Goal: Task Accomplishment & Management: Complete application form

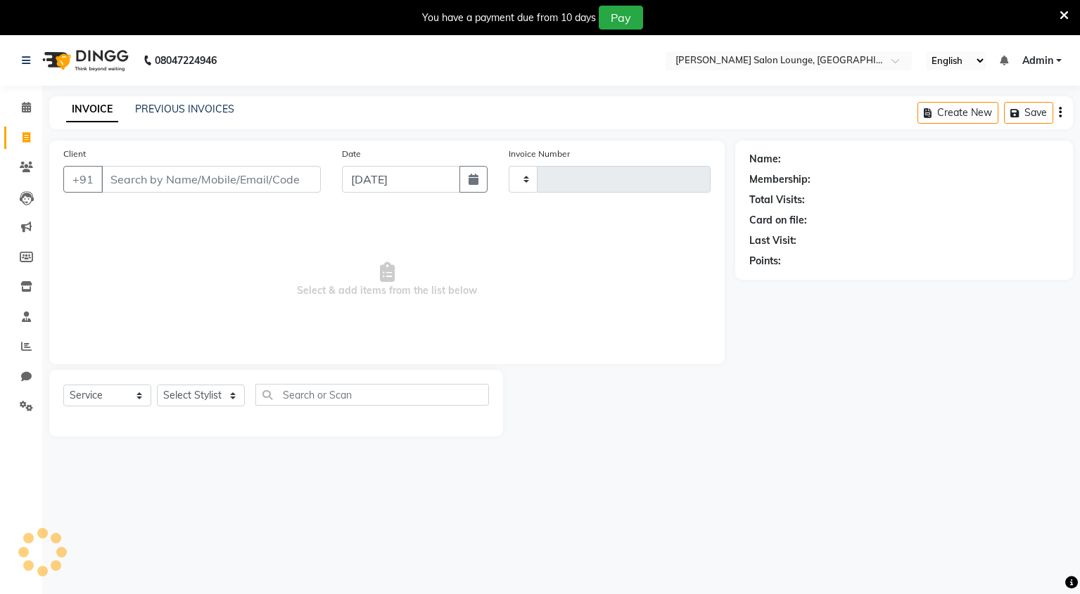
select select "service"
type input "0131"
select select "8909"
click at [191, 169] on input "Client" at bounding box center [210, 179] width 219 height 27
click at [191, 177] on input "Client" at bounding box center [210, 179] width 219 height 27
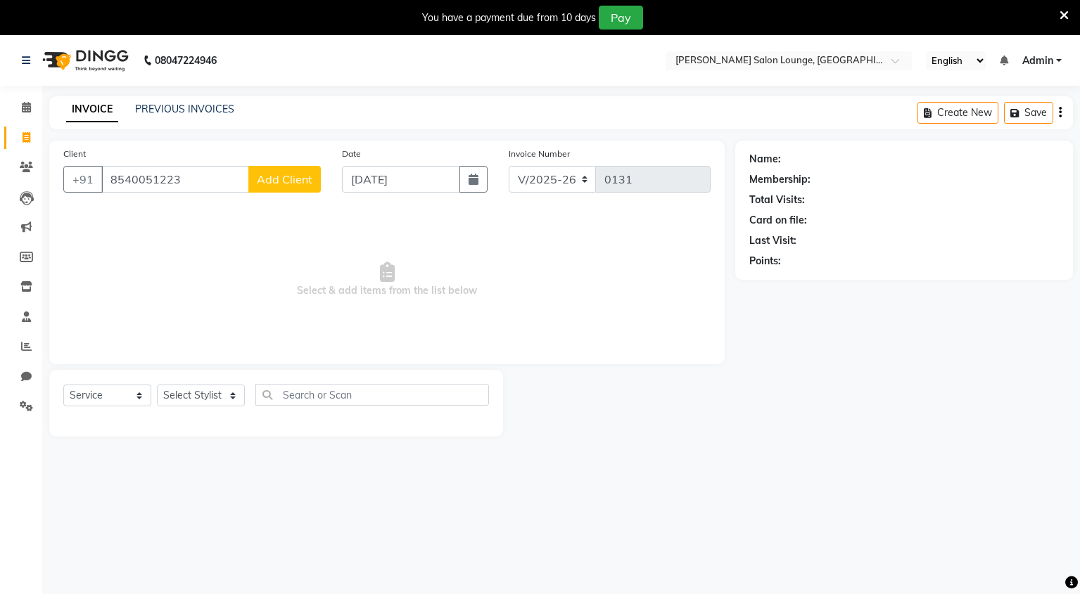
type input "8540051223"
click at [291, 184] on span "Add Client" at bounding box center [285, 179] width 56 height 14
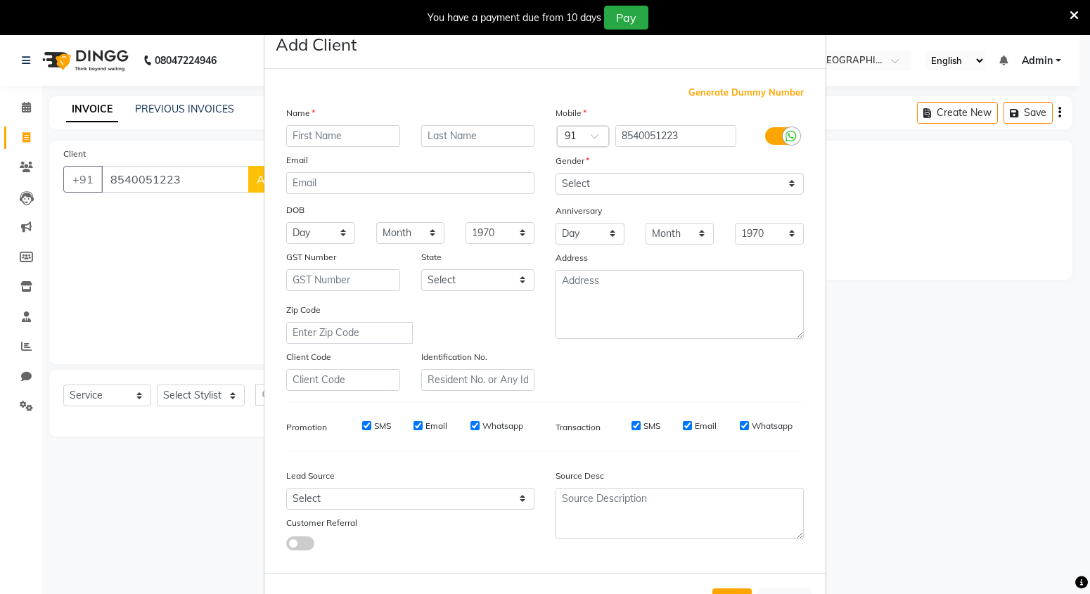
click at [325, 138] on input "text" at bounding box center [343, 136] width 114 height 22
type input "dev"
click at [472, 135] on input "text" at bounding box center [478, 136] width 114 height 22
type input "kumar"
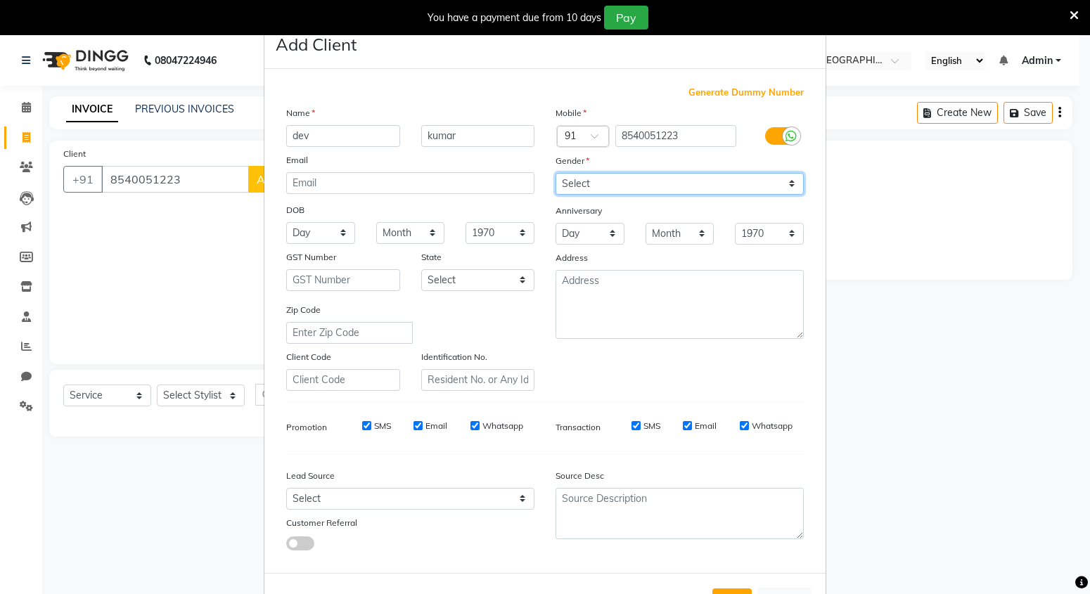
click at [780, 187] on select "Select [DEMOGRAPHIC_DATA] [DEMOGRAPHIC_DATA] Other Prefer Not To Say" at bounding box center [680, 184] width 248 height 22
select select "[DEMOGRAPHIC_DATA]"
click at [556, 173] on select "Select [DEMOGRAPHIC_DATA] [DEMOGRAPHIC_DATA] Other Prefer Not To Say" at bounding box center [680, 184] width 248 height 22
click at [219, 400] on ngb-modal-window "Add Client Generate Dummy Number Name [PERSON_NAME] Email DOB Day 01 02 03 04 0…" at bounding box center [545, 297] width 1090 height 594
click at [226, 396] on ngb-modal-window "Add Client Generate Dummy Number Name [PERSON_NAME] Email DOB Day 01 02 03 04 0…" at bounding box center [545, 297] width 1090 height 594
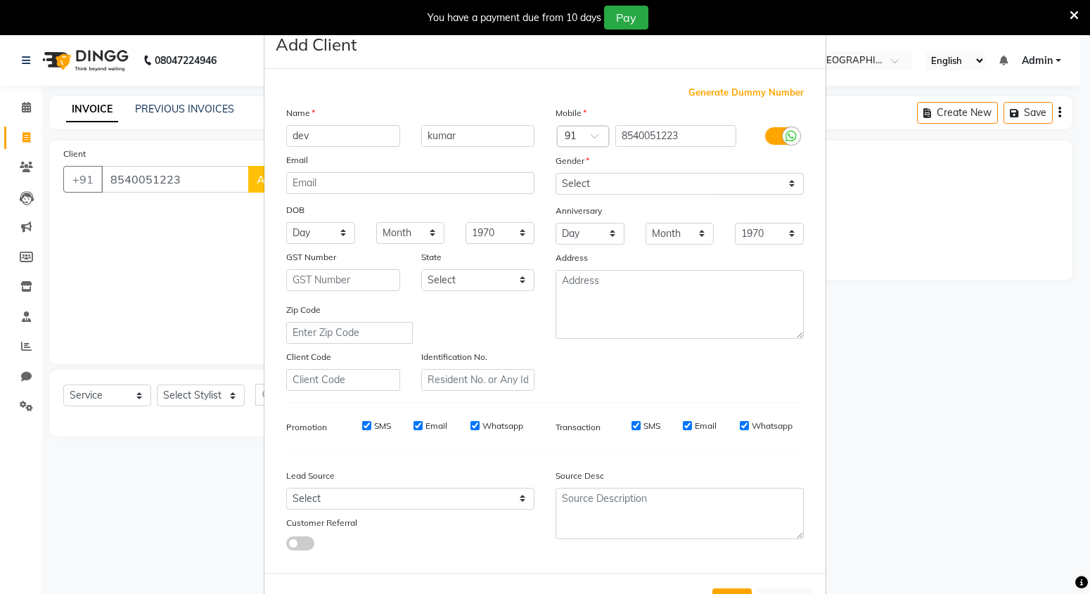
click at [226, 396] on ngb-modal-window "Add Client Generate Dummy Number Name [PERSON_NAME] Email DOB Day 01 02 03 04 0…" at bounding box center [545, 297] width 1090 height 594
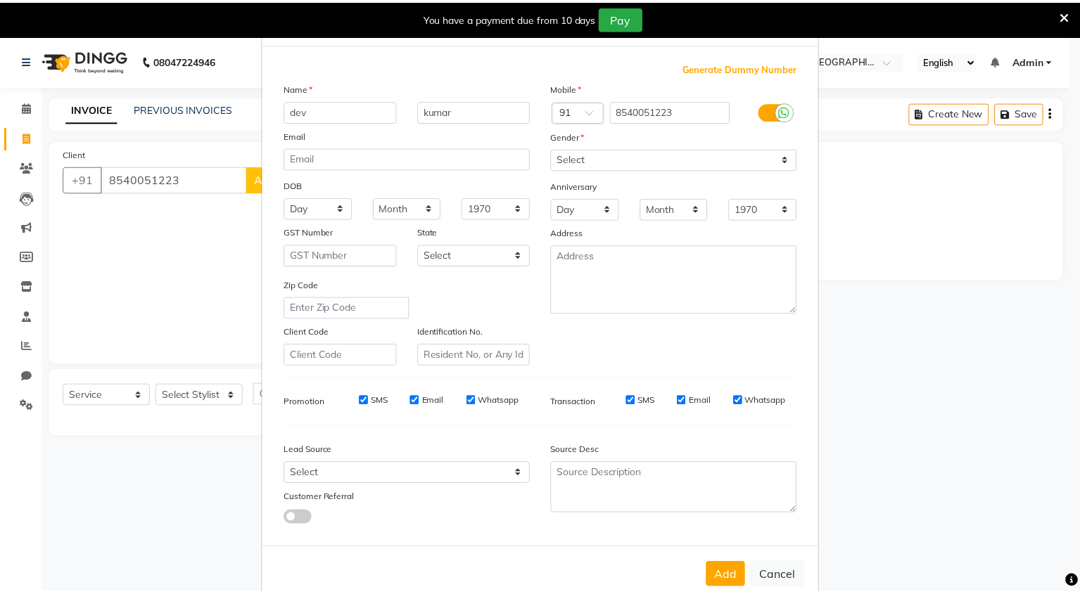
scroll to position [55, 0]
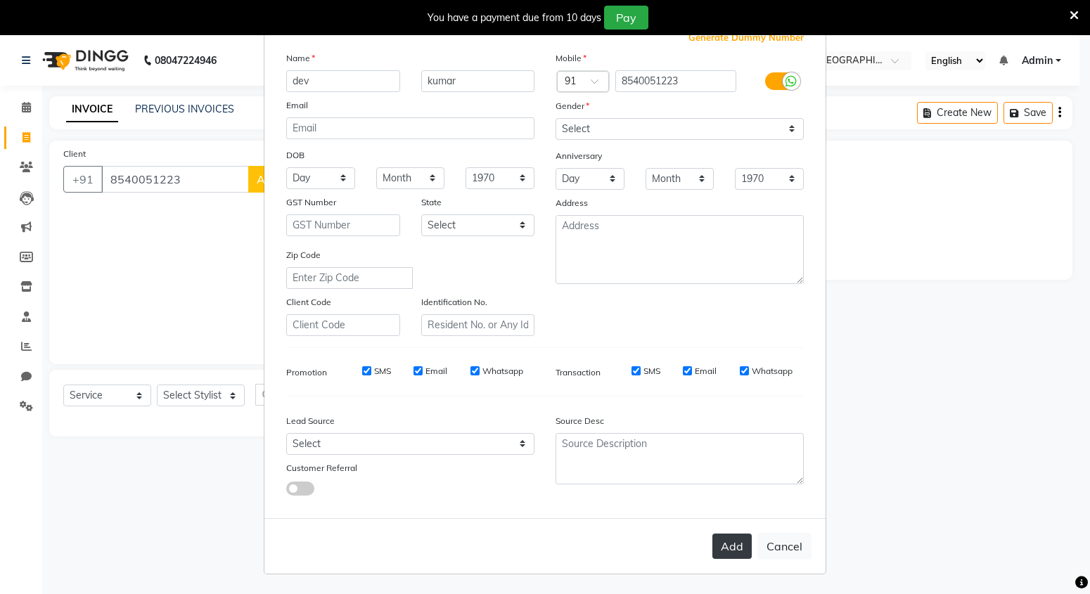
click at [742, 547] on button "Add" at bounding box center [732, 546] width 39 height 25
select select
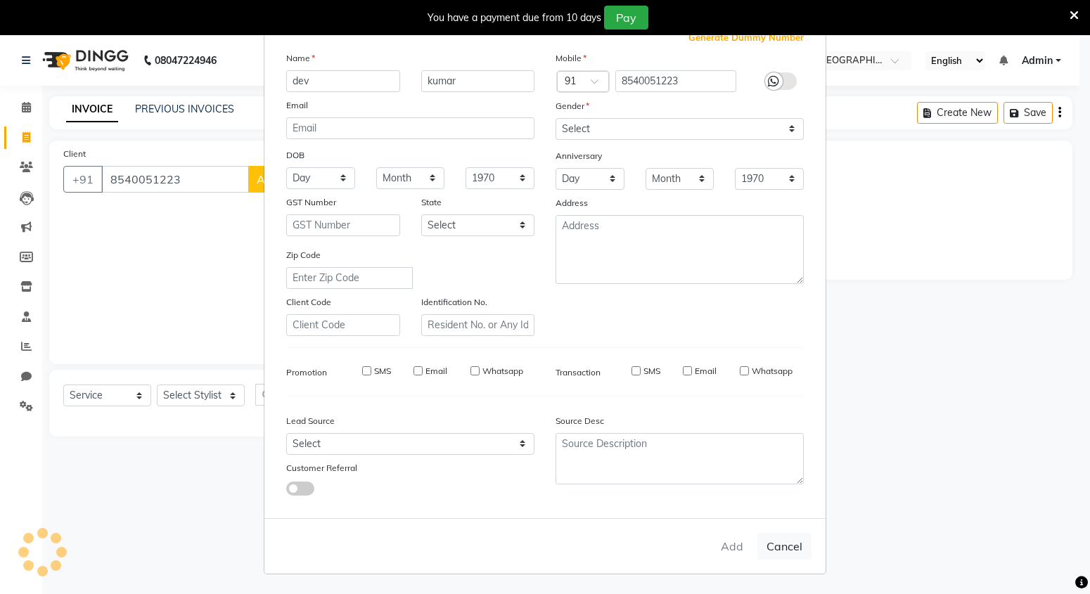
select select
checkbox input "false"
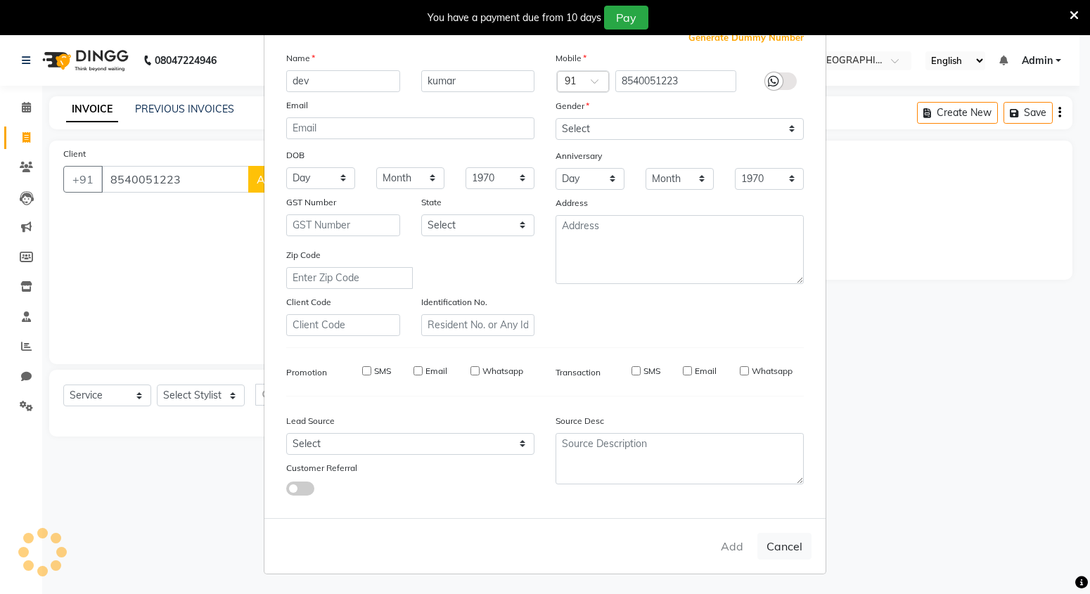
checkbox input "false"
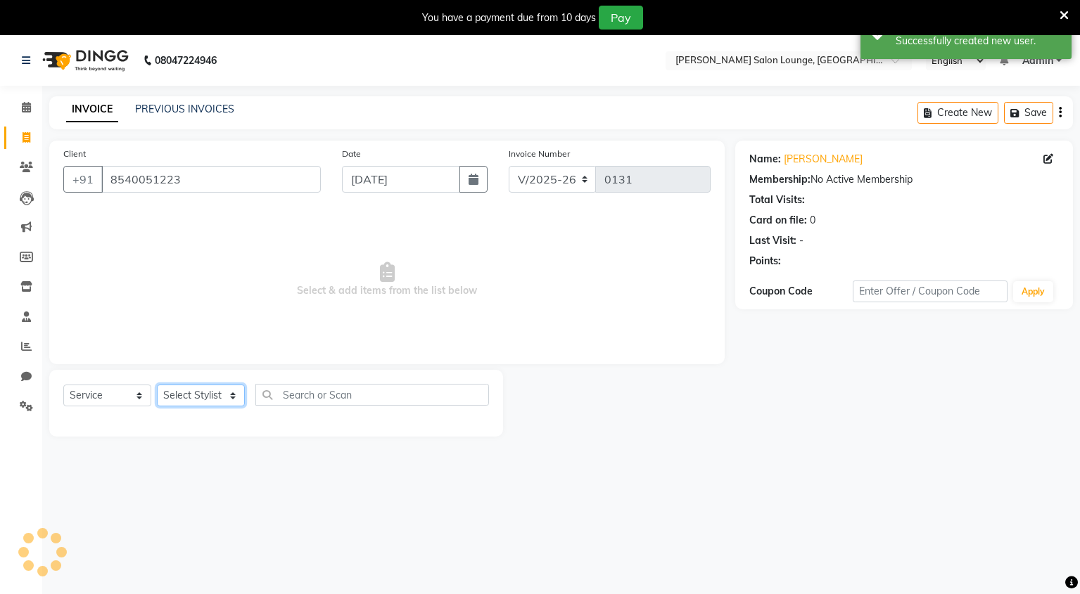
click at [229, 398] on select "Select Stylist Mingma [PERSON_NAME][GEOGRAPHIC_DATA] [PERSON_NAME][DATE][DATE]" at bounding box center [201, 396] width 88 height 22
select select "89950"
click at [157, 385] on select "Select Stylist Mingma [PERSON_NAME][GEOGRAPHIC_DATA] [PERSON_NAME][DATE][DATE]" at bounding box center [201, 396] width 88 height 22
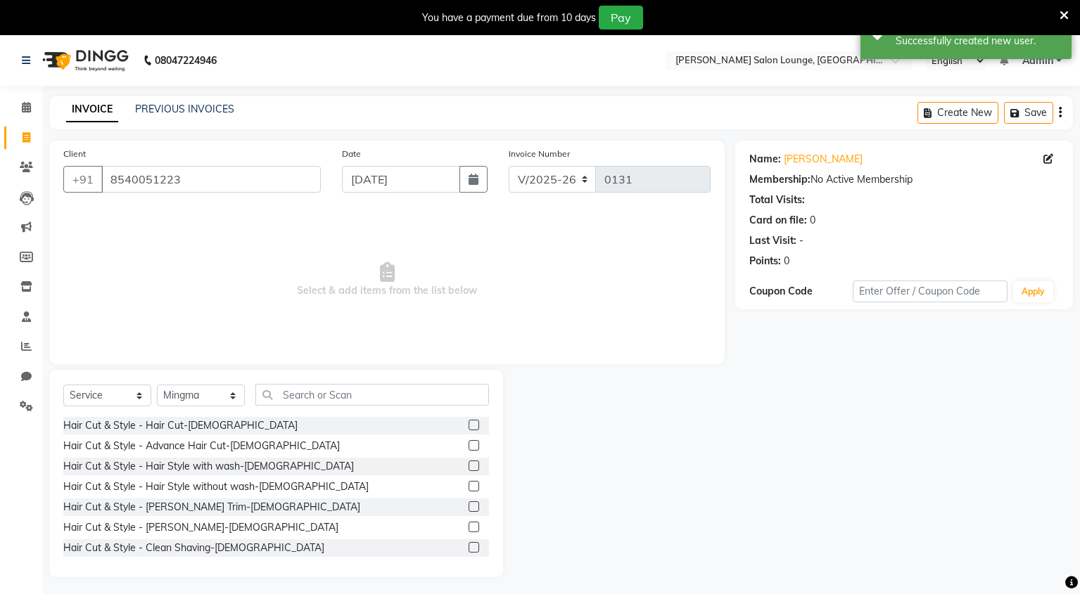
click at [468, 423] on label at bounding box center [473, 425] width 11 height 11
click at [468, 423] on input "checkbox" at bounding box center [472, 425] width 9 height 9
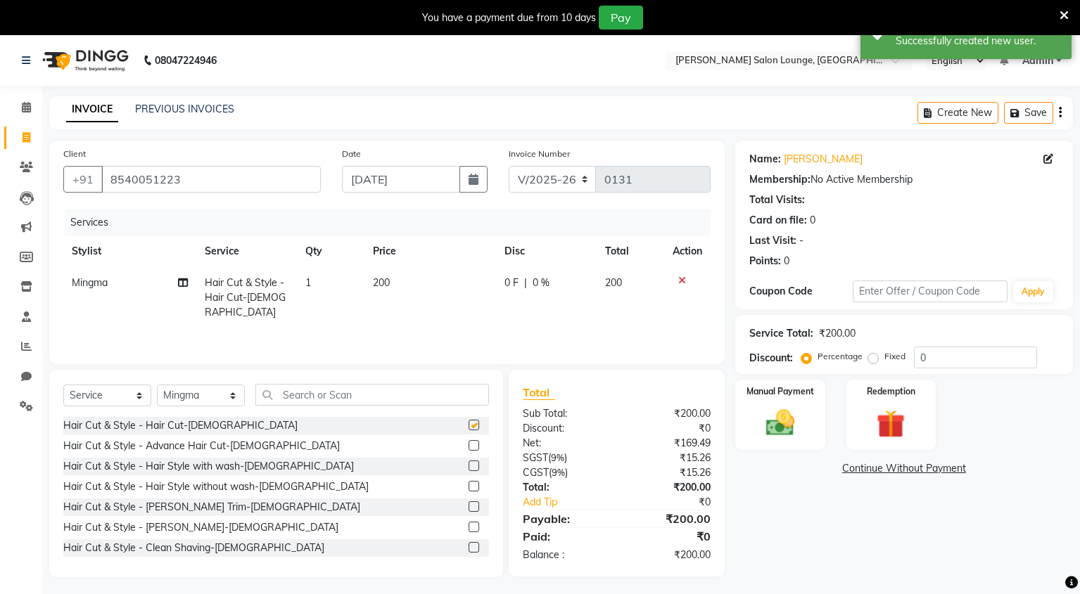
checkbox input "false"
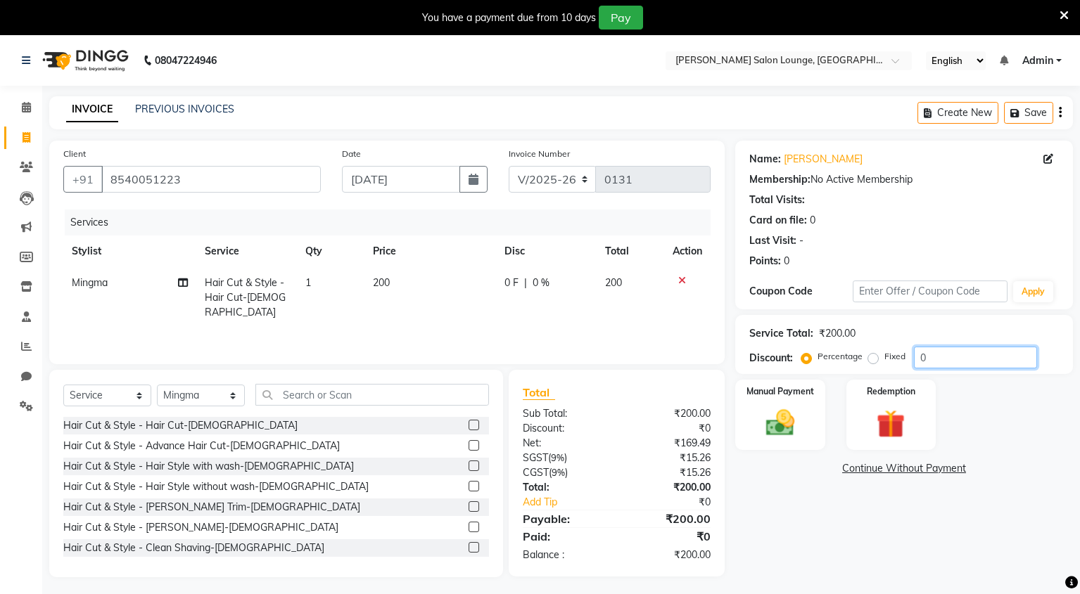
click at [964, 357] on input "0" at bounding box center [975, 358] width 123 height 22
type input "50"
click at [767, 408] on div "Manual Payment" at bounding box center [780, 414] width 94 height 73
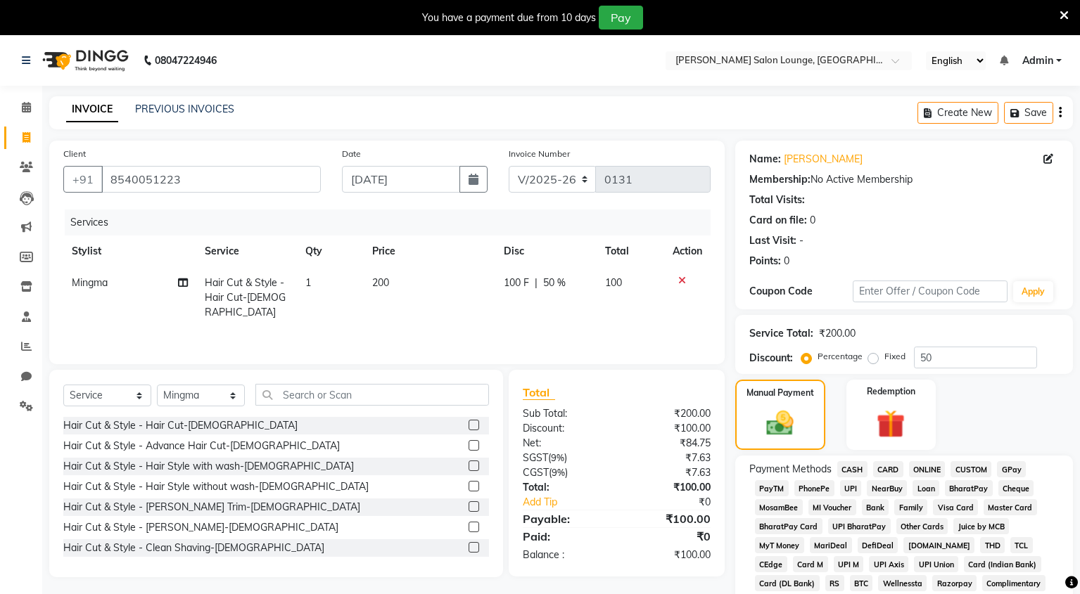
click at [857, 471] on span "CASH" at bounding box center [852, 469] width 30 height 16
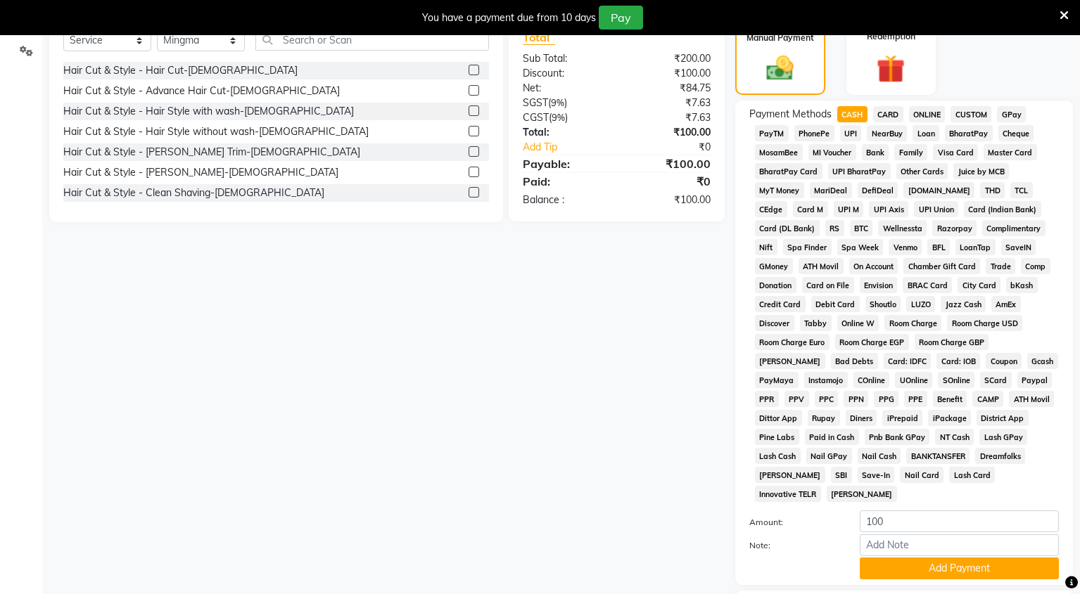
scroll to position [431, 0]
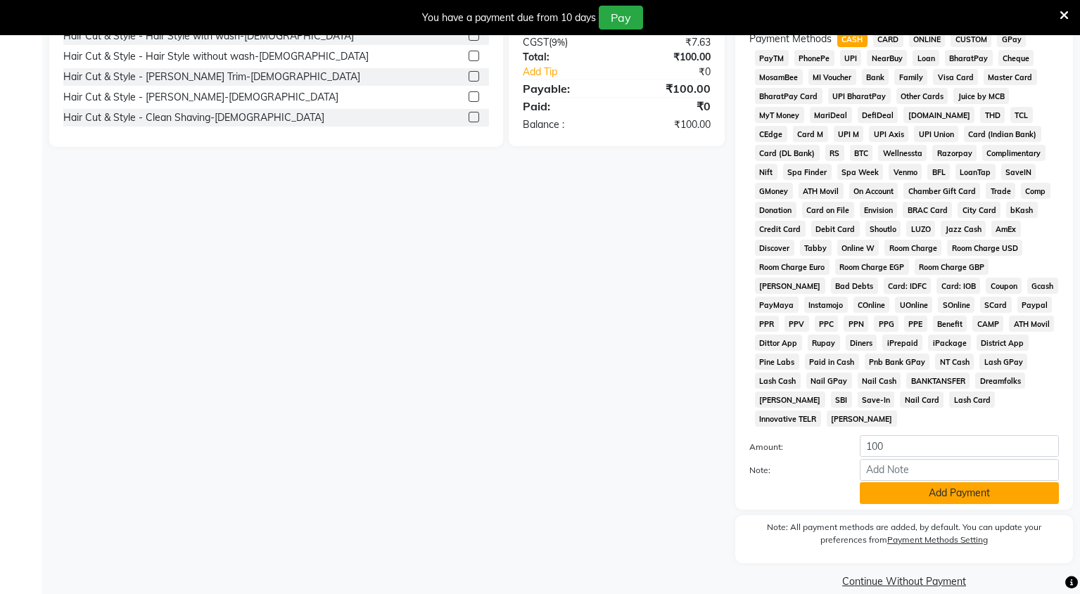
click at [998, 483] on button "Add Payment" at bounding box center [959, 494] width 199 height 22
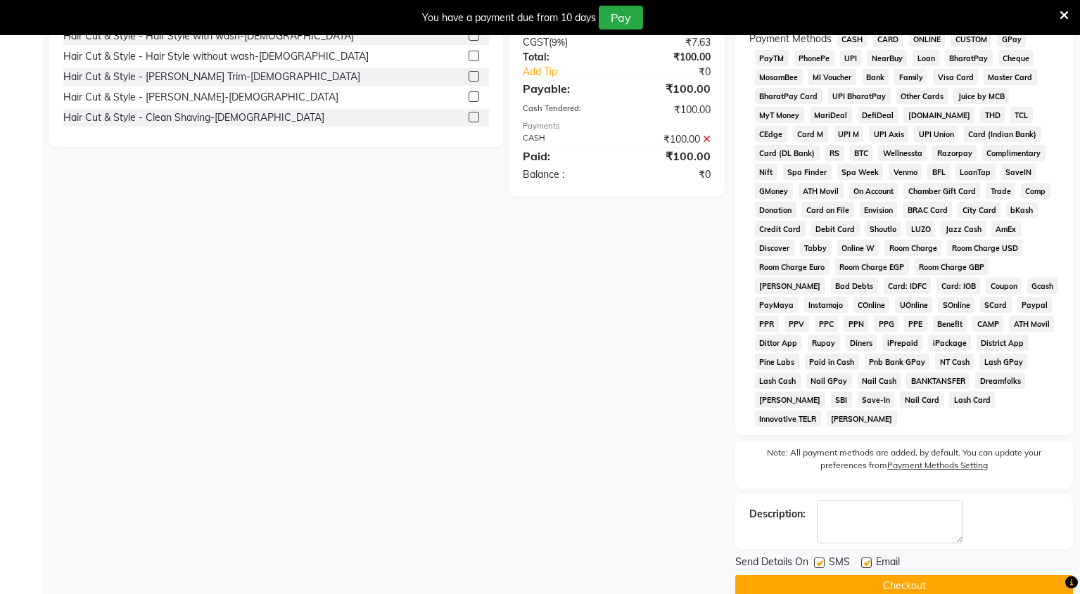
click at [986, 578] on button "Checkout" at bounding box center [904, 586] width 338 height 22
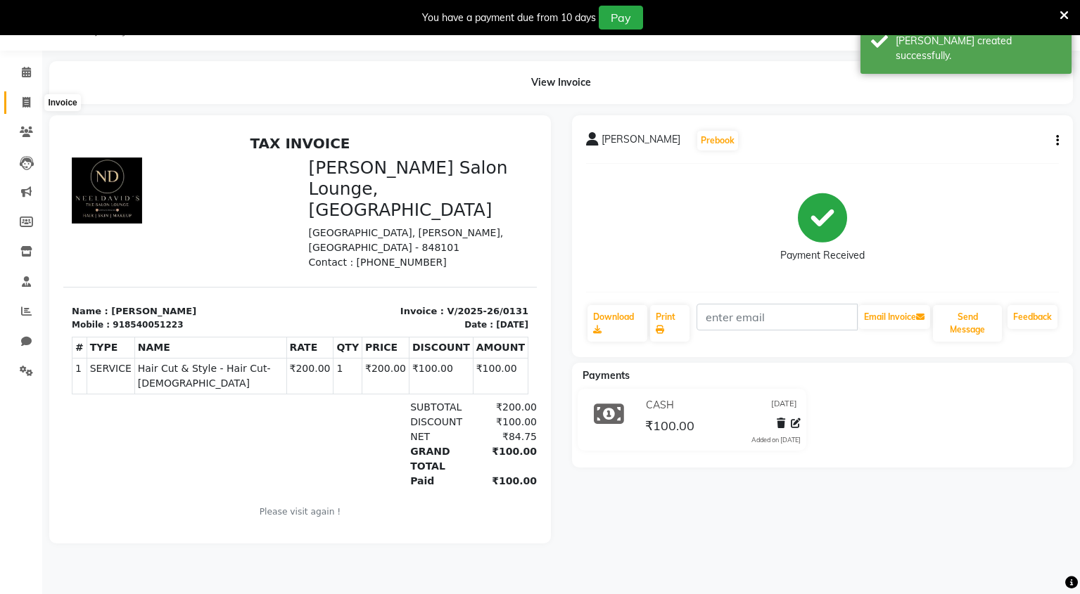
click at [18, 99] on span at bounding box center [26, 103] width 25 height 16
select select "service"
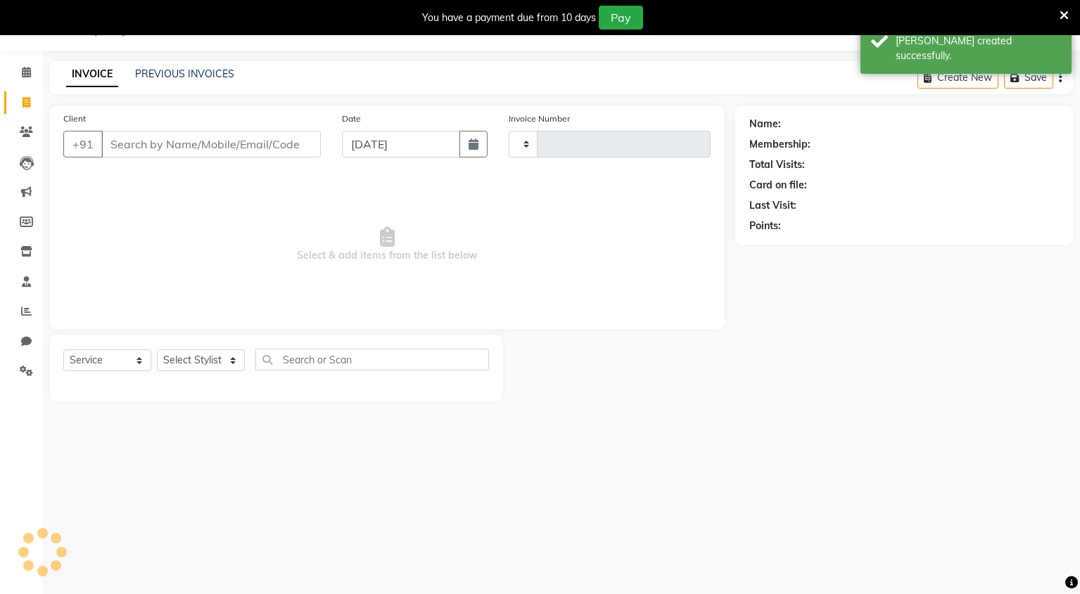
type input "0132"
select select "8909"
click at [128, 144] on input "Client" at bounding box center [210, 144] width 219 height 27
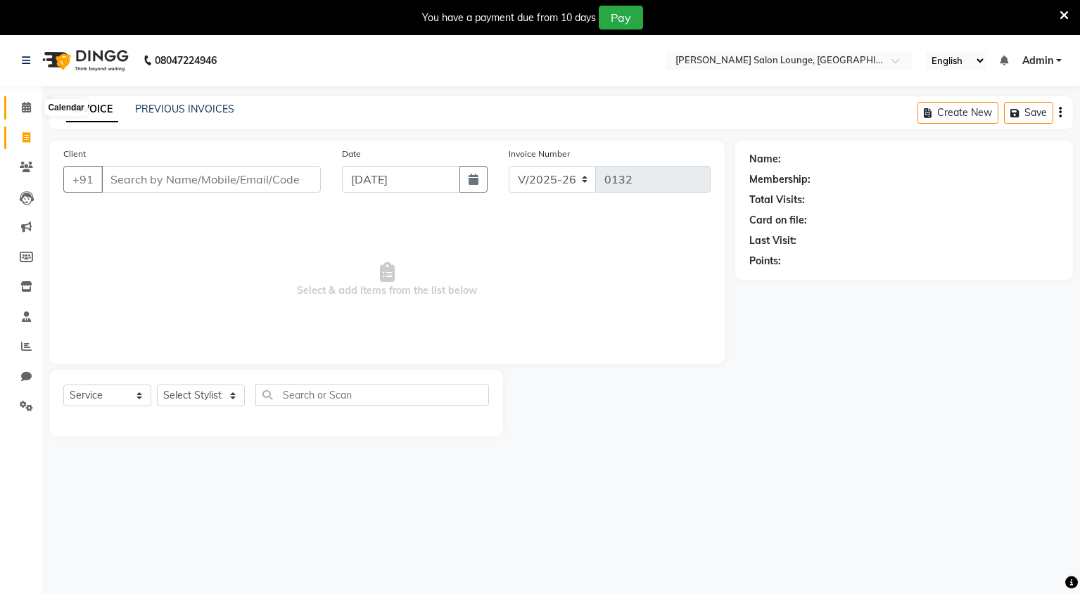
click at [26, 111] on icon at bounding box center [26, 107] width 9 height 11
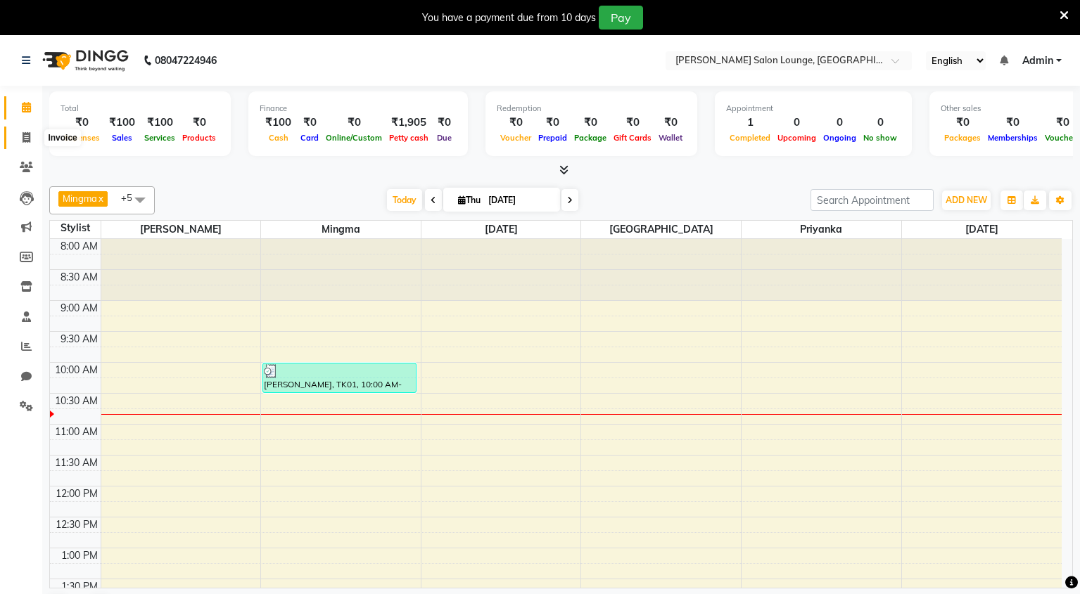
click at [25, 132] on icon at bounding box center [27, 137] width 8 height 11
select select "service"
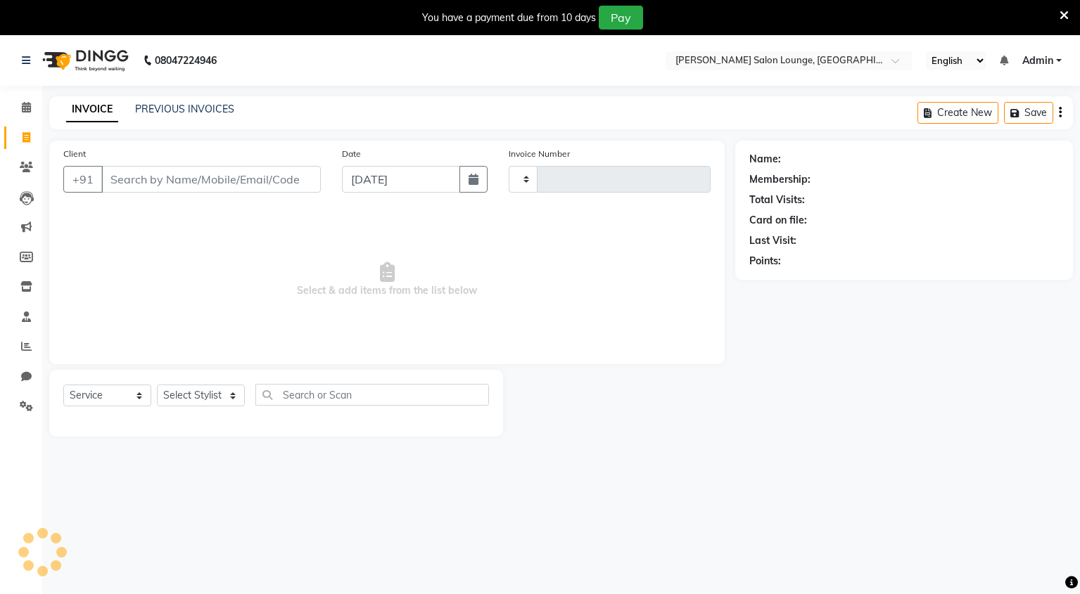
type input "0132"
select select "8909"
click at [24, 291] on icon at bounding box center [26, 286] width 12 height 11
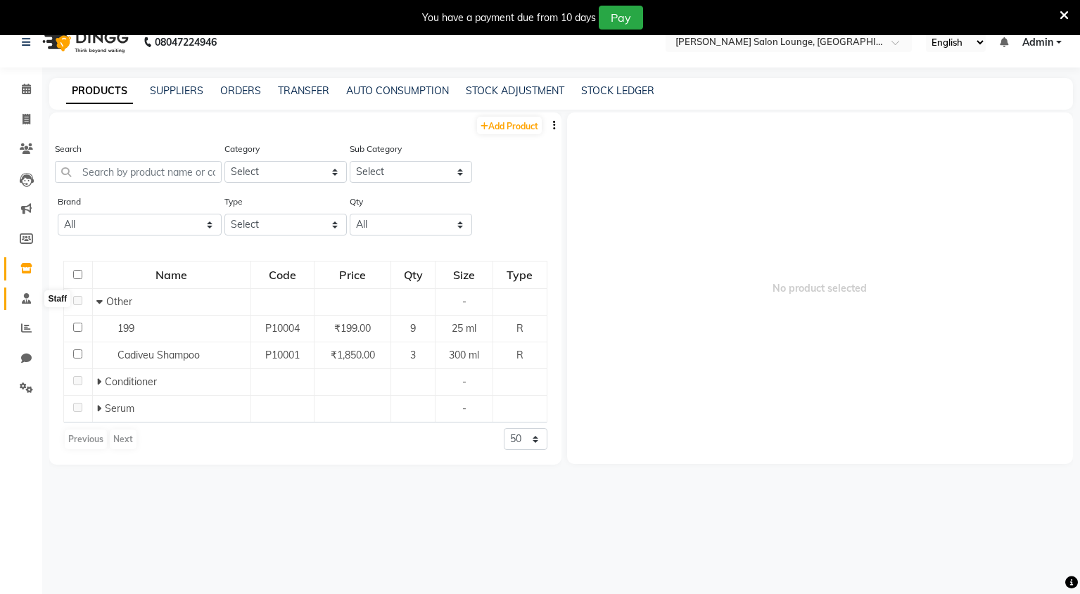
scroll to position [21, 0]
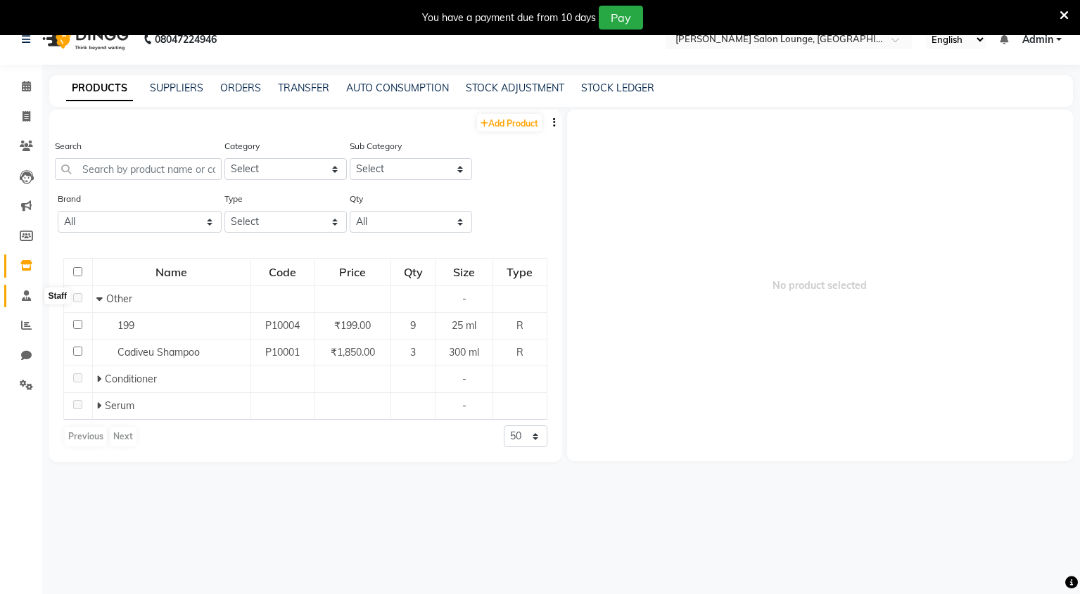
click at [22, 297] on icon at bounding box center [26, 296] width 9 height 11
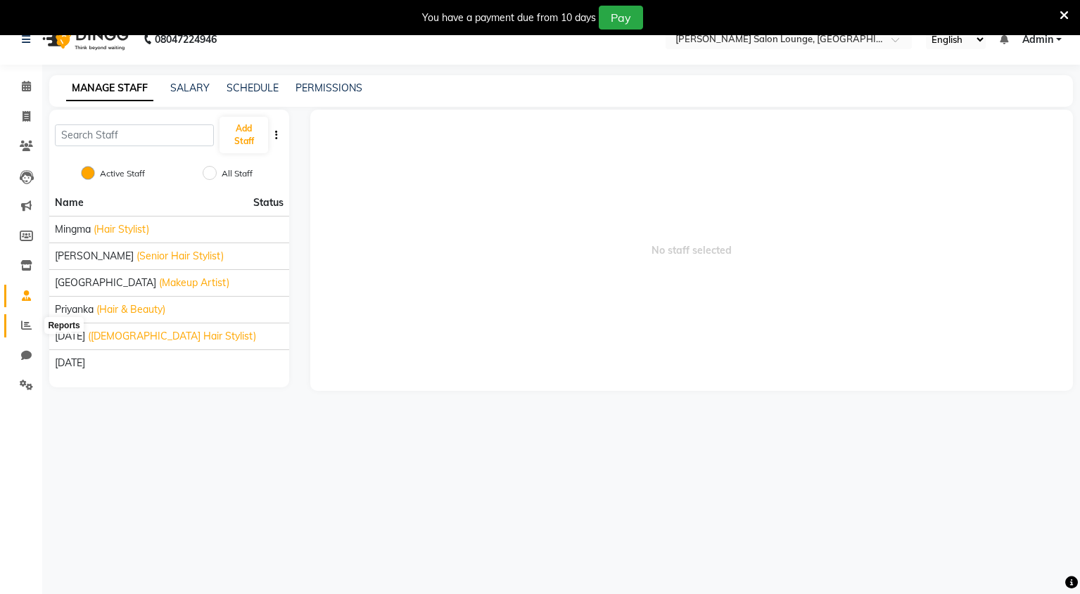
click at [33, 329] on span at bounding box center [26, 326] width 25 height 16
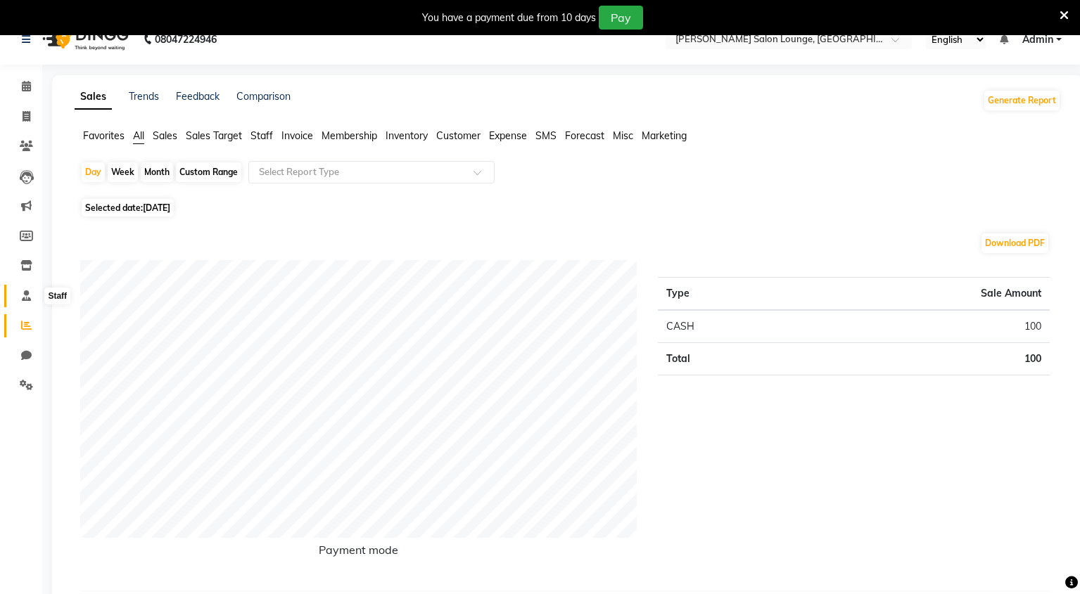
click at [20, 296] on span at bounding box center [26, 296] width 25 height 16
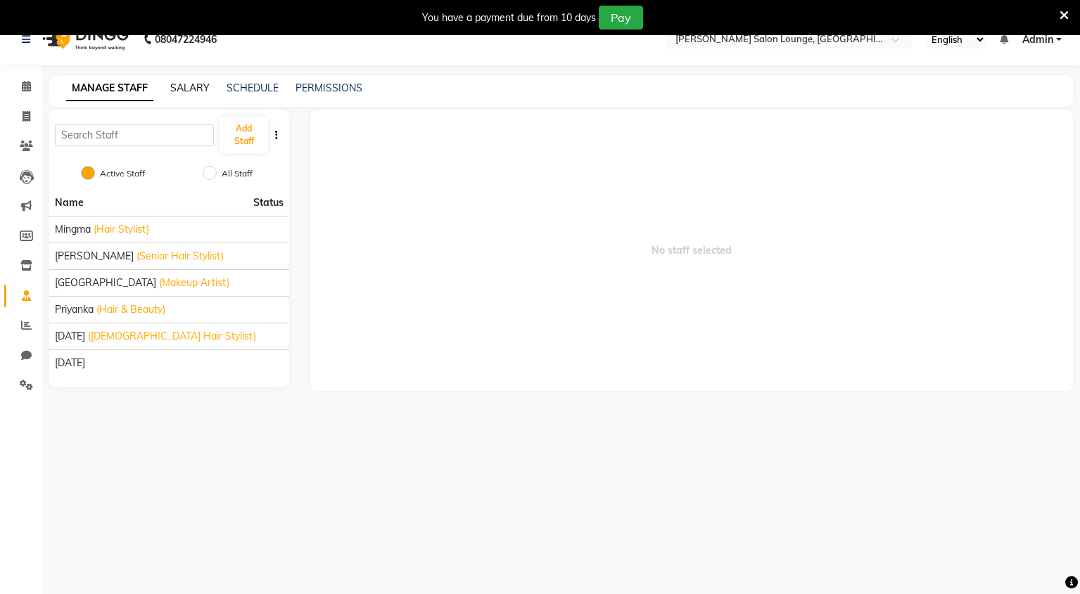
click at [193, 90] on link "SALARY" at bounding box center [189, 88] width 39 height 13
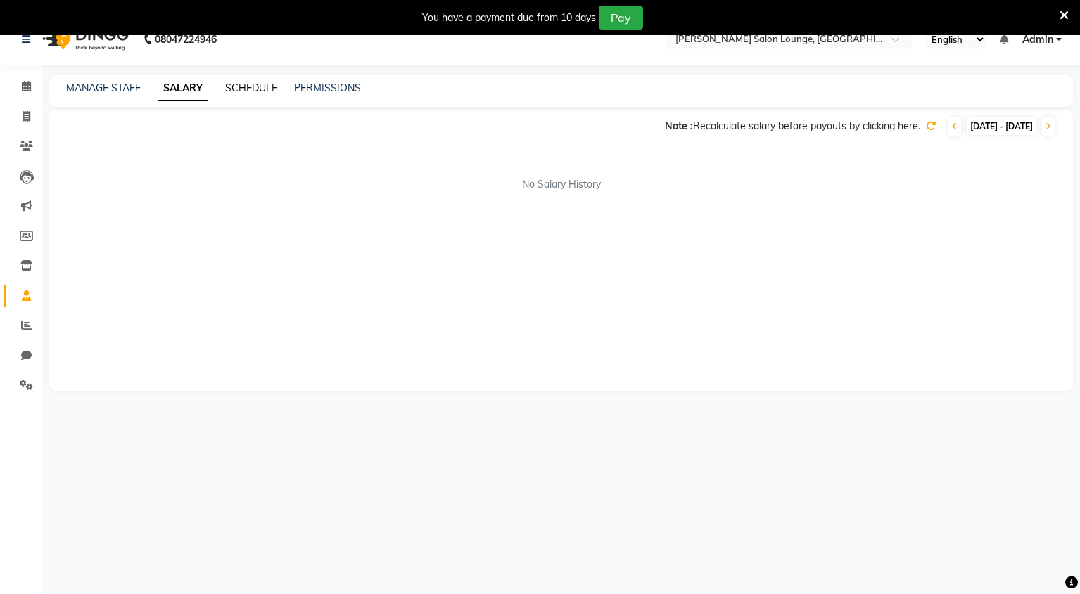
click at [241, 89] on link "SCHEDULE" at bounding box center [251, 88] width 52 height 13
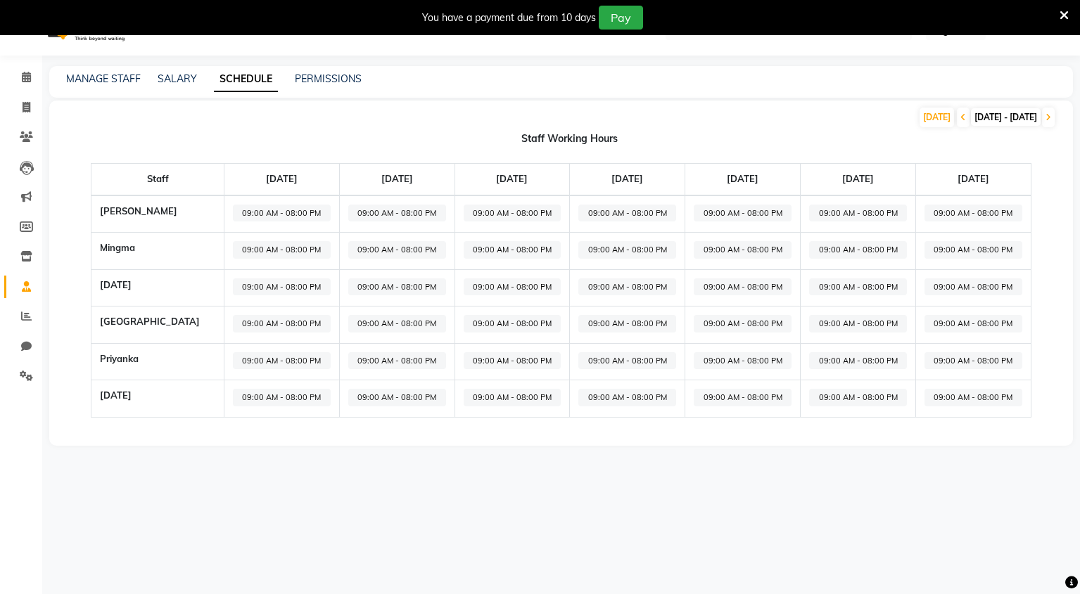
scroll to position [35, 0]
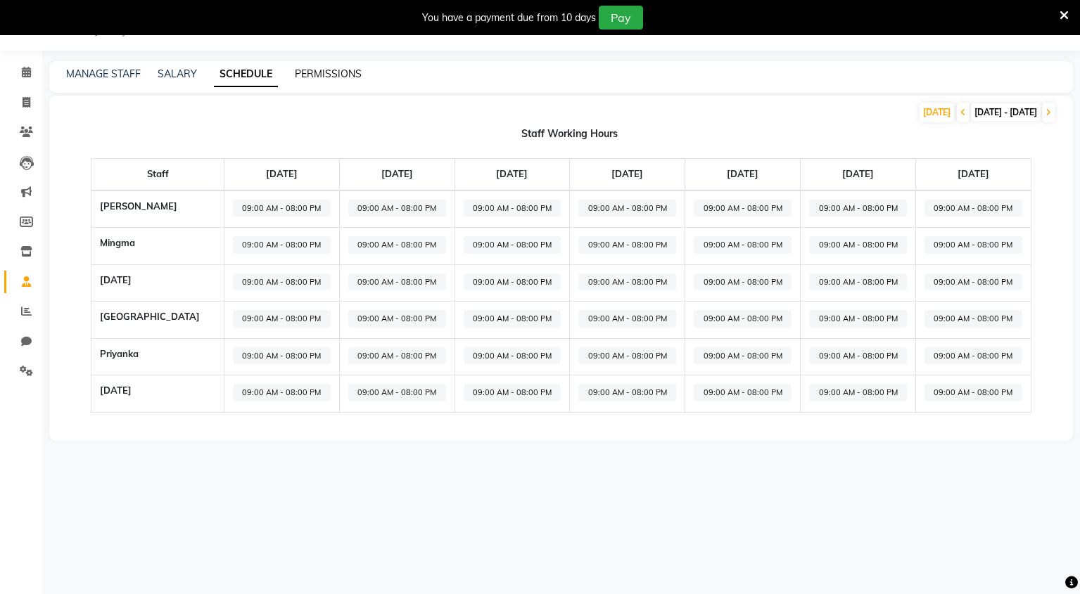
click at [342, 78] on link "PERMISSIONS" at bounding box center [328, 74] width 67 height 13
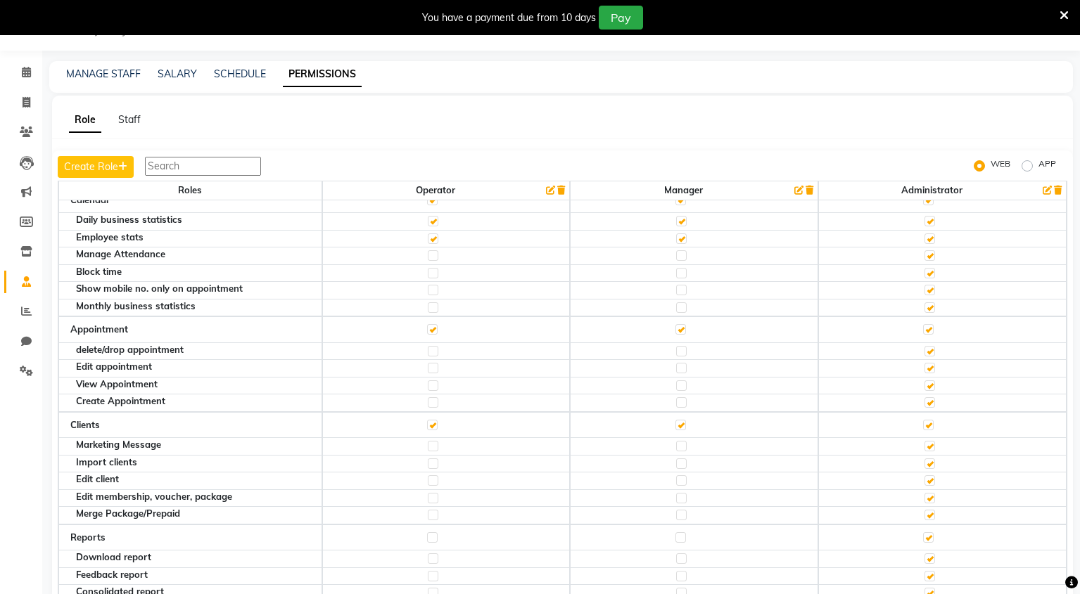
scroll to position [17, 0]
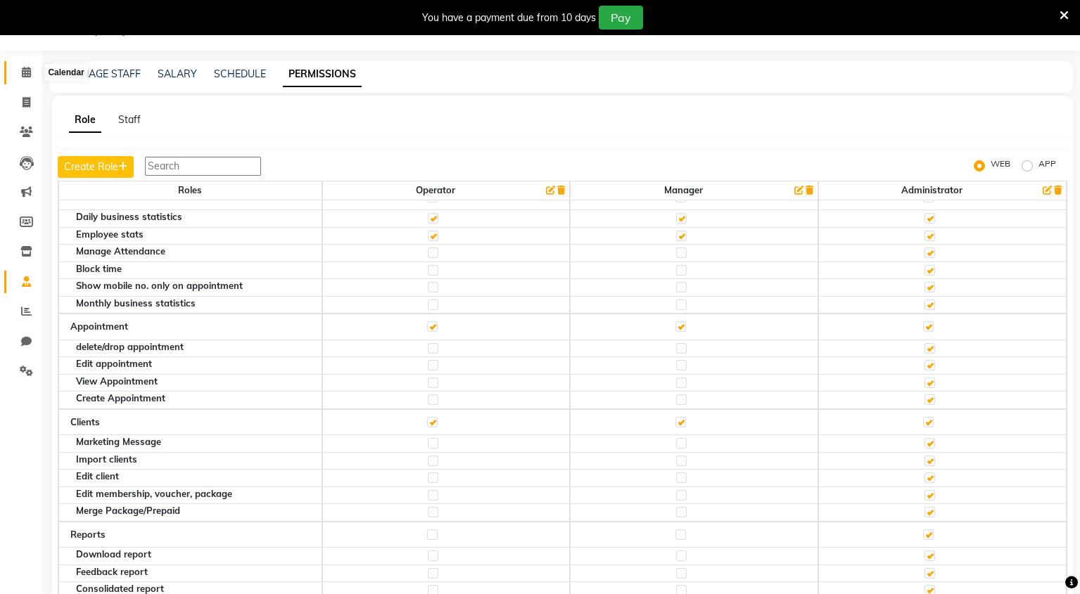
click at [23, 78] on span at bounding box center [26, 73] width 25 height 16
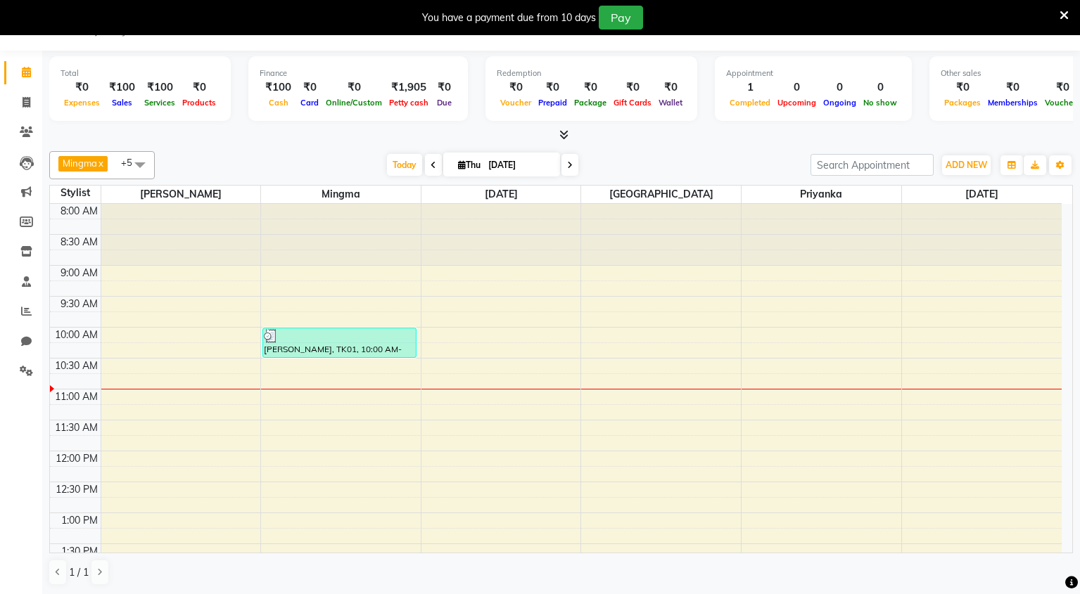
click at [122, 93] on div "₹100" at bounding box center [121, 87] width 37 height 16
click at [310, 95] on div "Card" at bounding box center [309, 102] width 25 height 15
click at [433, 162] on icon at bounding box center [434, 165] width 6 height 8
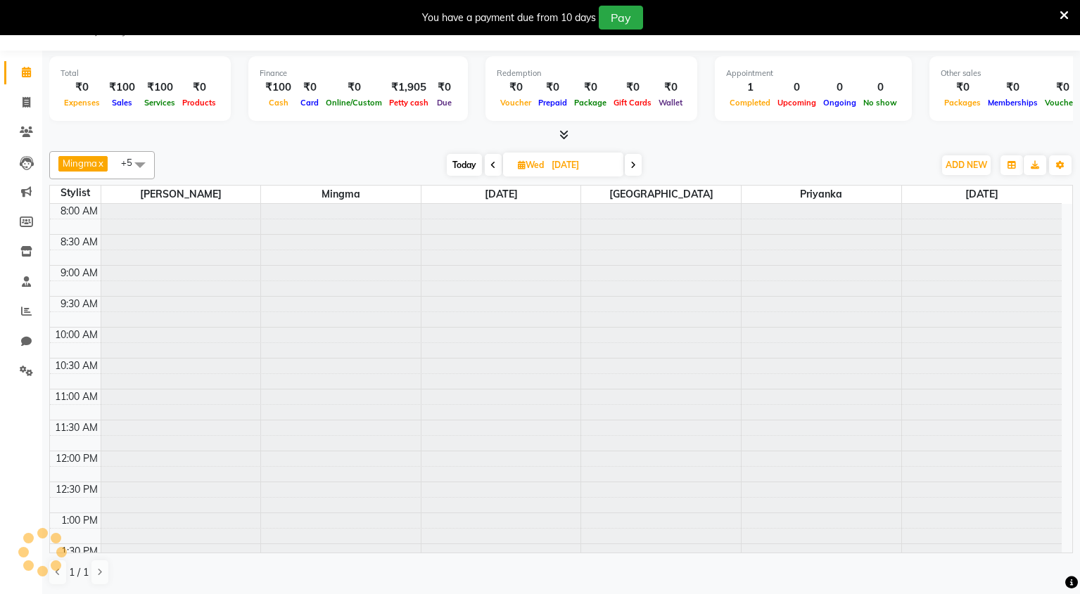
scroll to position [186, 0]
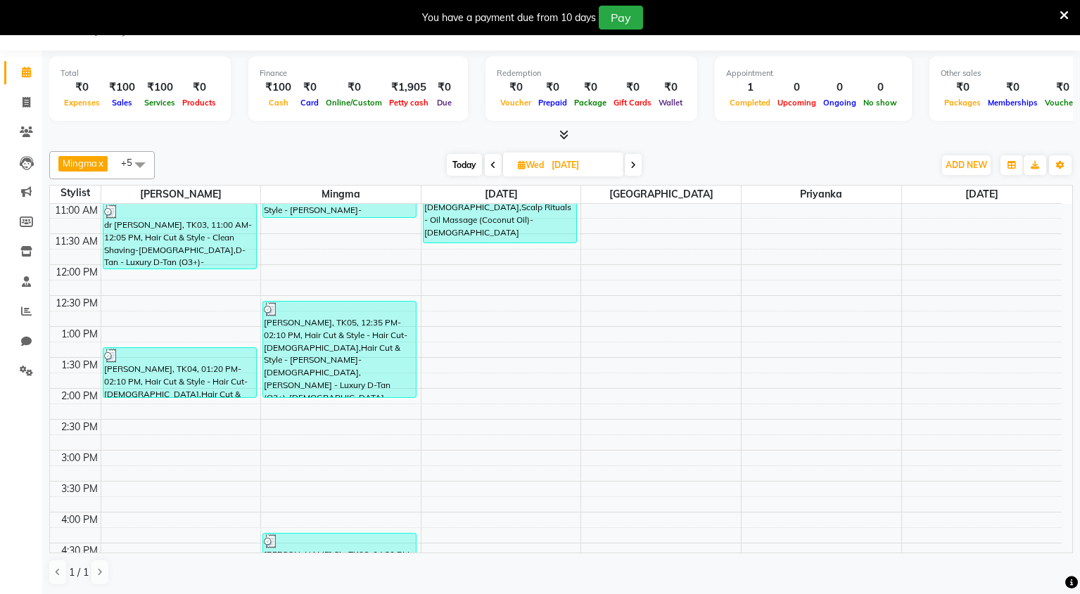
click at [633, 164] on icon at bounding box center [633, 165] width 6 height 8
type input "[DATE]"
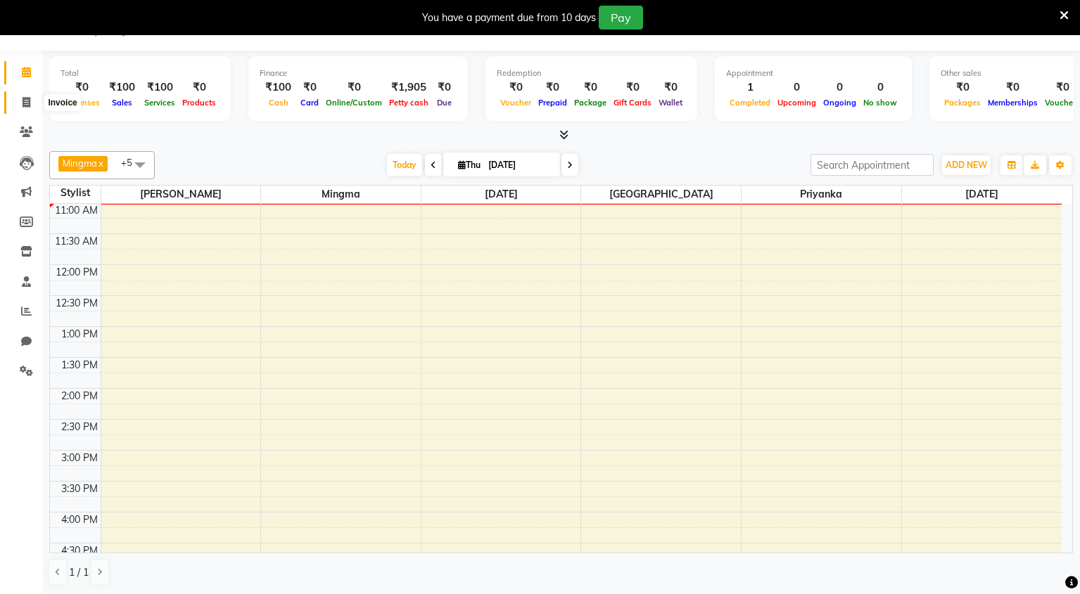
click at [29, 105] on icon at bounding box center [27, 102] width 8 height 11
select select "service"
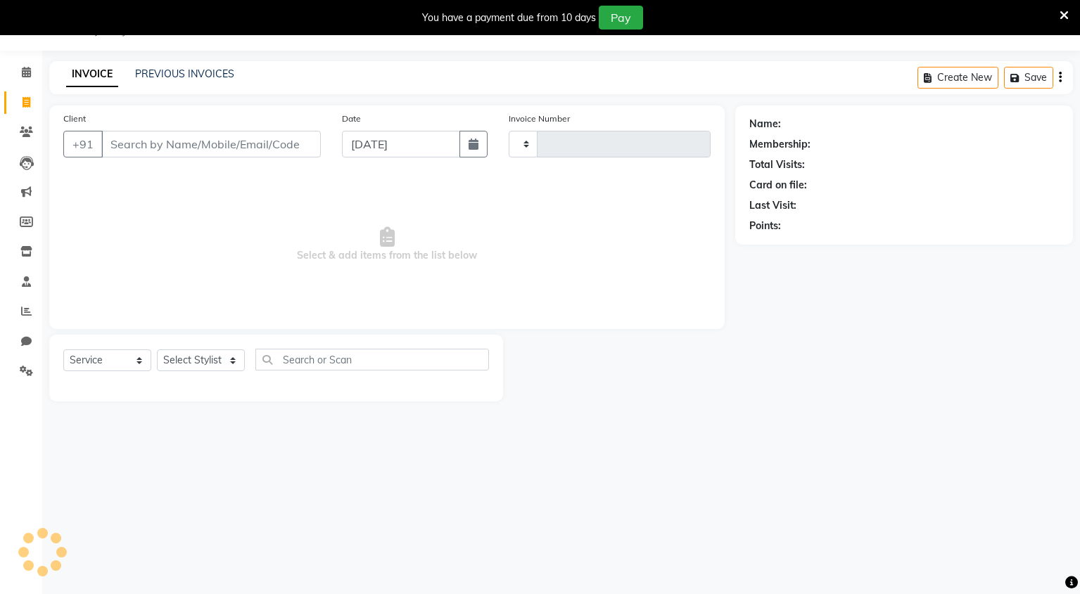
type input "0132"
select select "8909"
click at [30, 76] on icon at bounding box center [26, 72] width 9 height 11
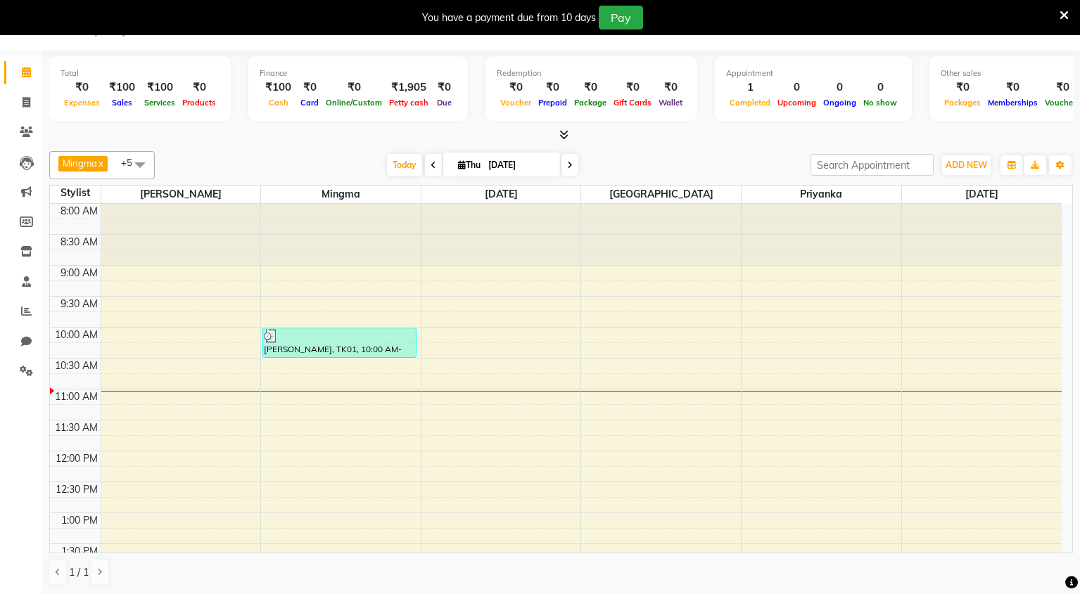
click at [569, 165] on icon at bounding box center [570, 165] width 6 height 8
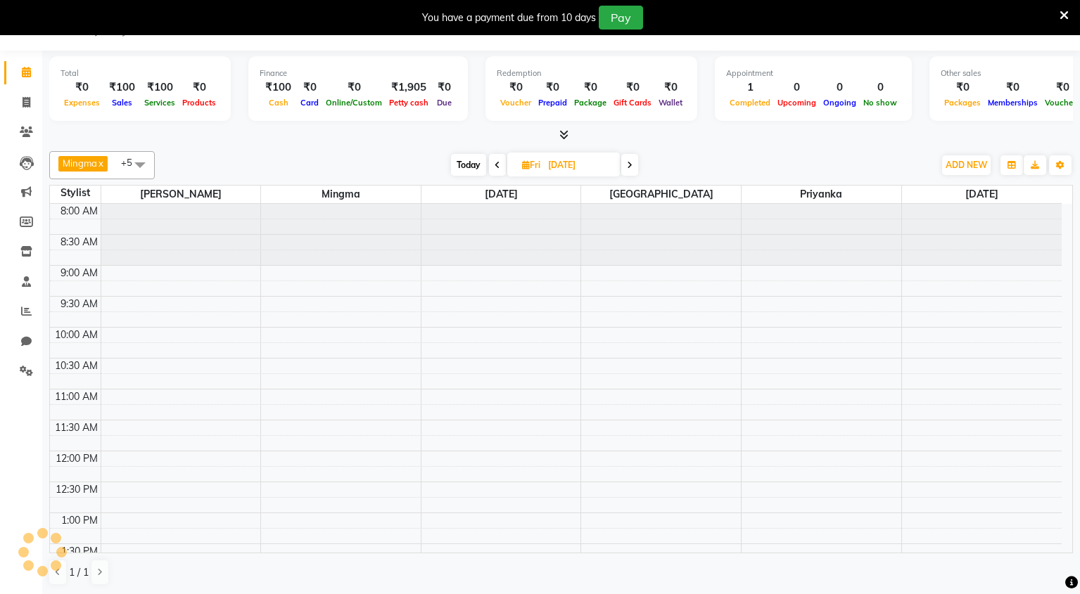
scroll to position [186, 0]
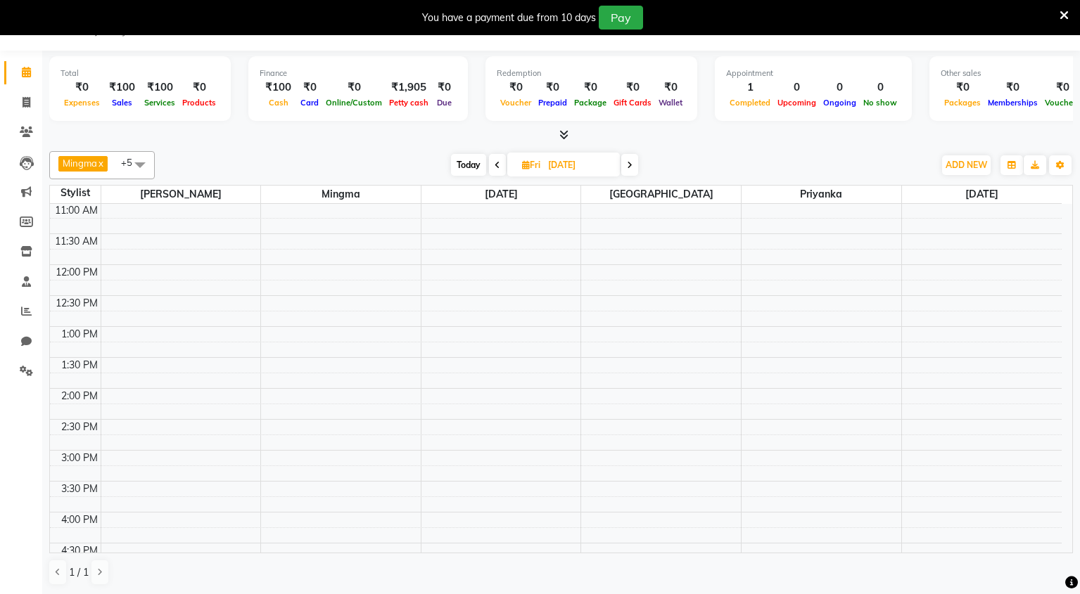
click at [473, 169] on span "Today" at bounding box center [468, 165] width 35 height 22
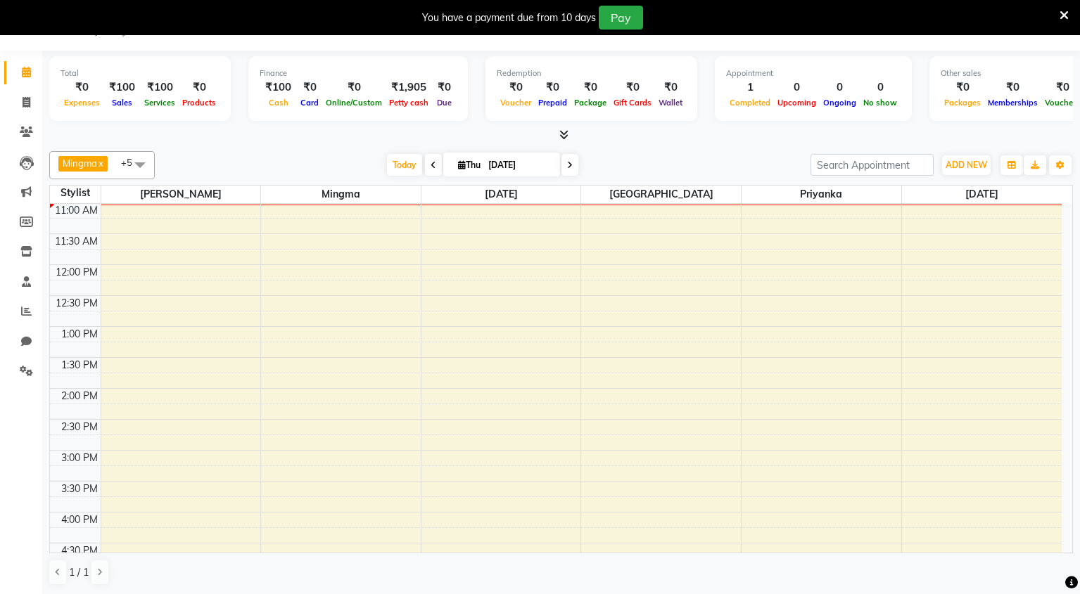
click at [438, 168] on span at bounding box center [433, 165] width 17 height 22
type input "[DATE]"
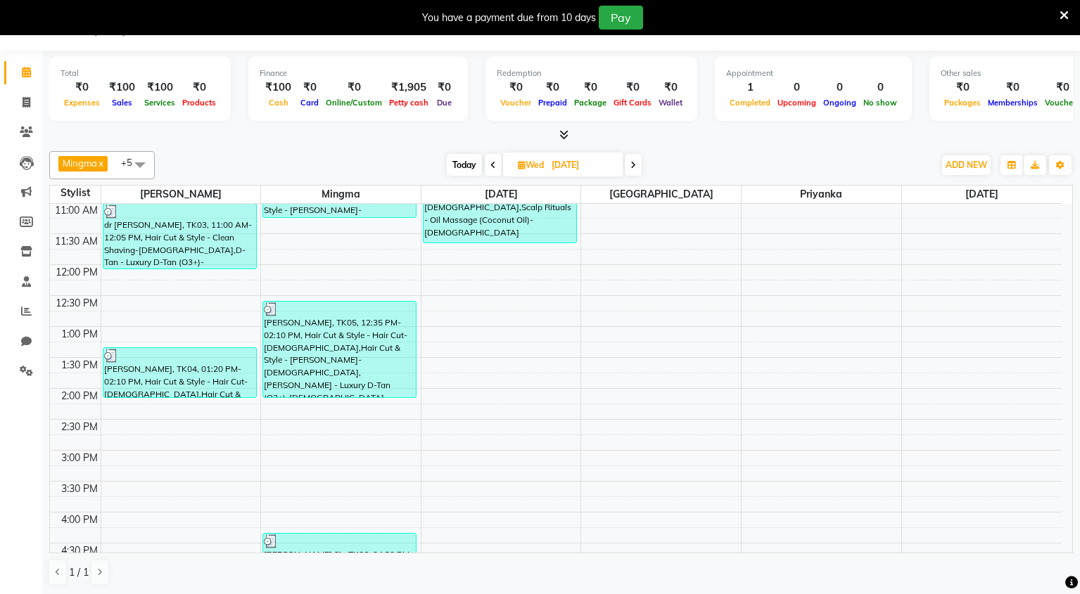
click at [141, 165] on span at bounding box center [140, 164] width 28 height 27
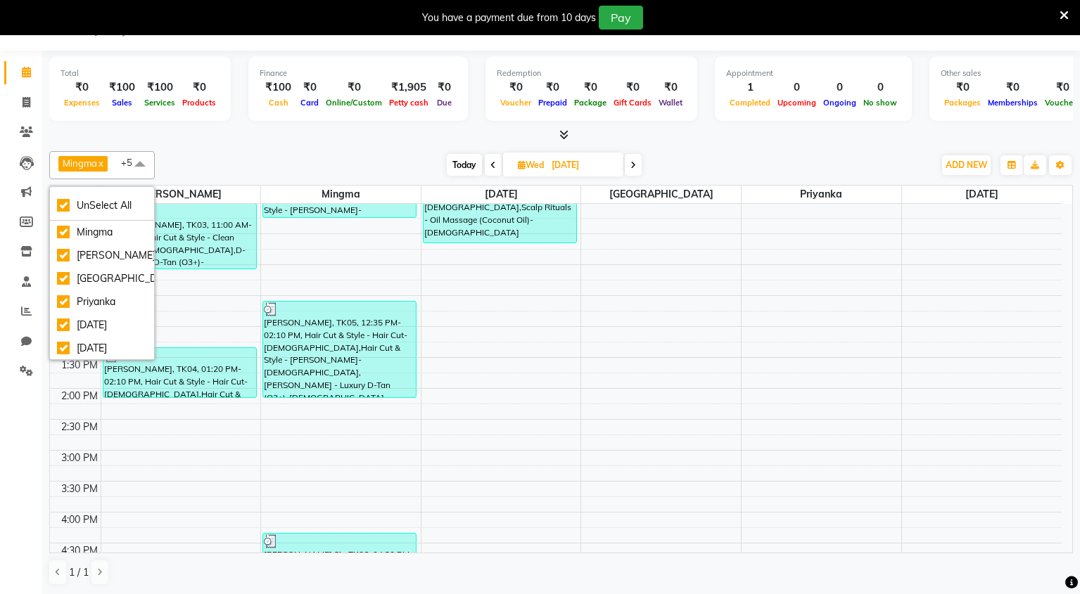
click at [203, 155] on div "[DATE] [DATE]" at bounding box center [544, 165] width 765 height 21
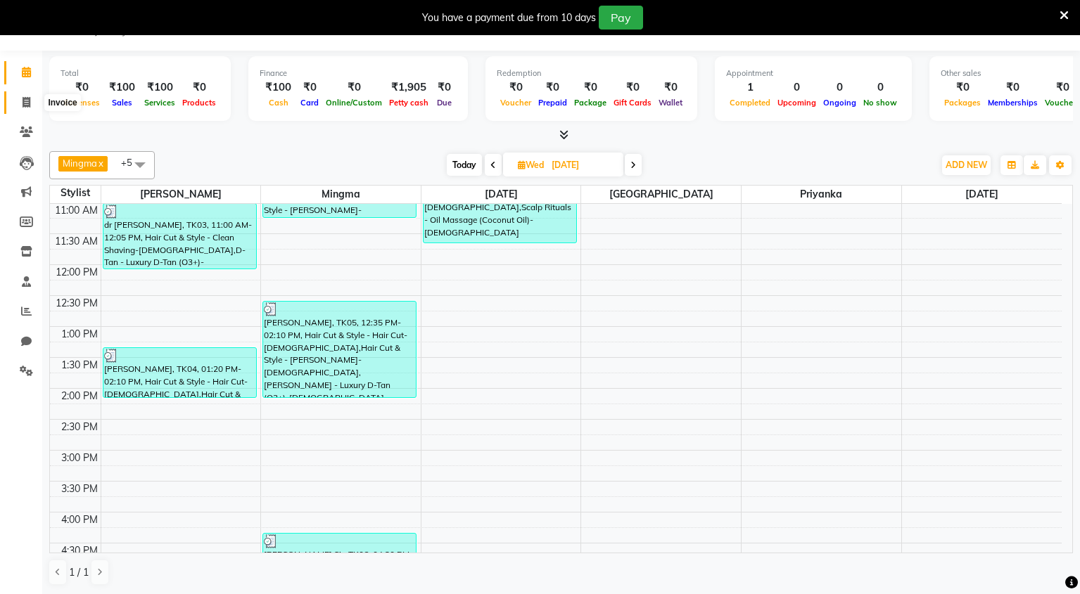
click at [23, 103] on icon at bounding box center [27, 102] width 8 height 11
select select "service"
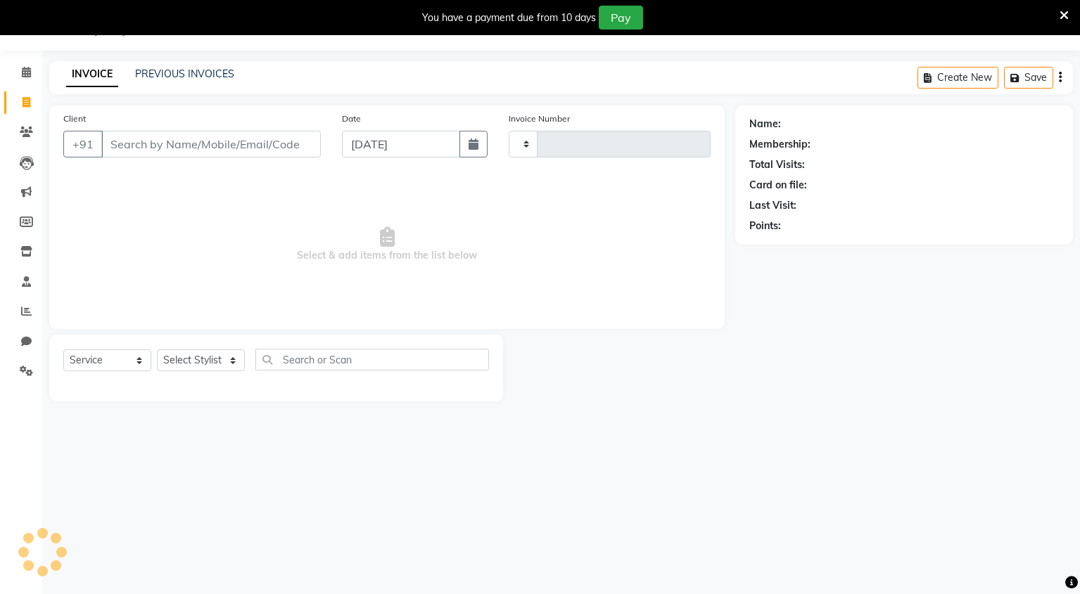
type input "0132"
select select "8909"
click at [1060, 77] on icon "button" at bounding box center [1060, 77] width 3 height 1
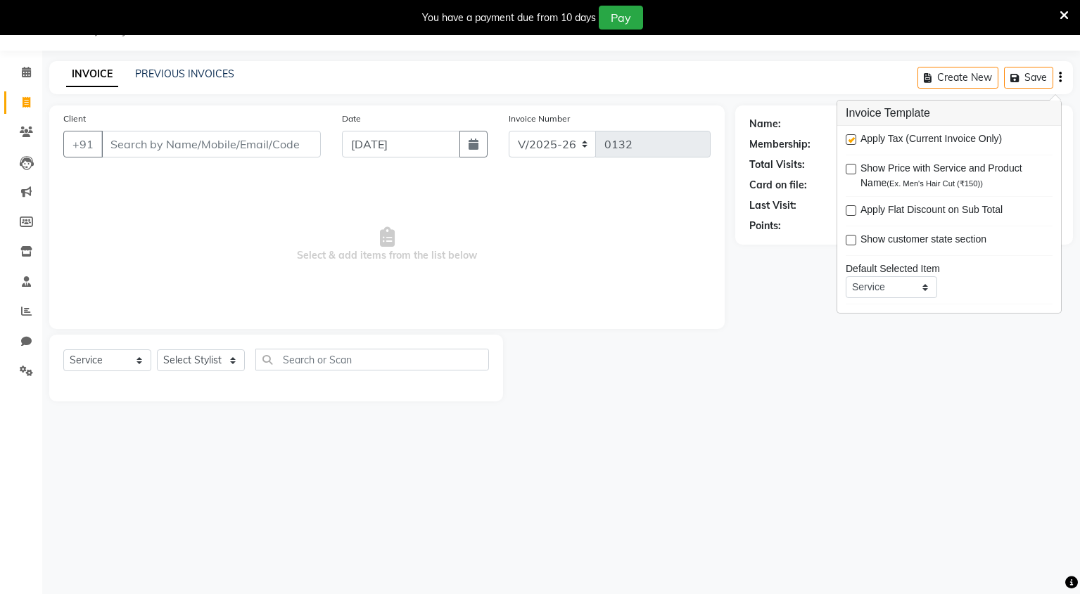
click at [1059, 77] on icon "button" at bounding box center [1060, 77] width 3 height 1
